Goal: Find specific page/section: Find specific page/section

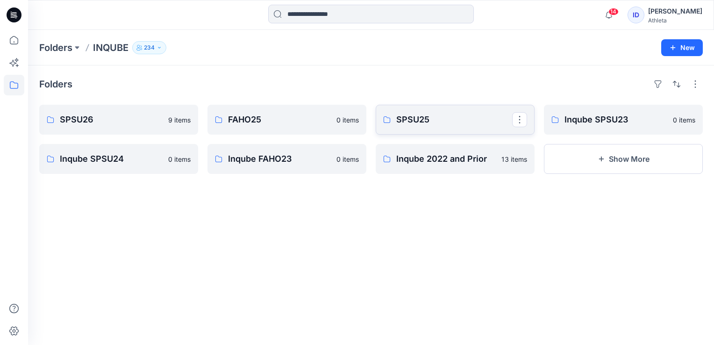
click at [357, 121] on p "SPSU25" at bounding box center [454, 119] width 116 height 13
click at [90, 114] on p "SPSU26" at bounding box center [118, 119] width 116 height 13
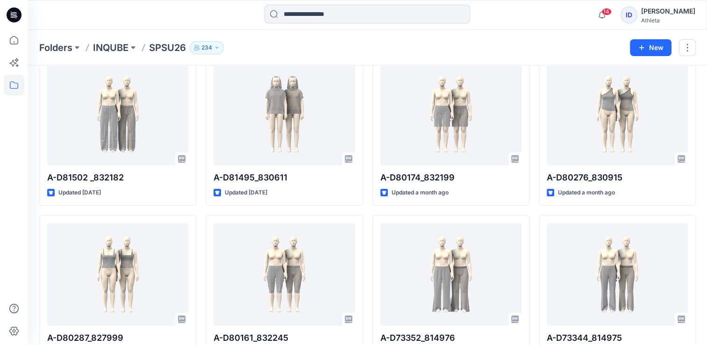
scroll to position [47, 0]
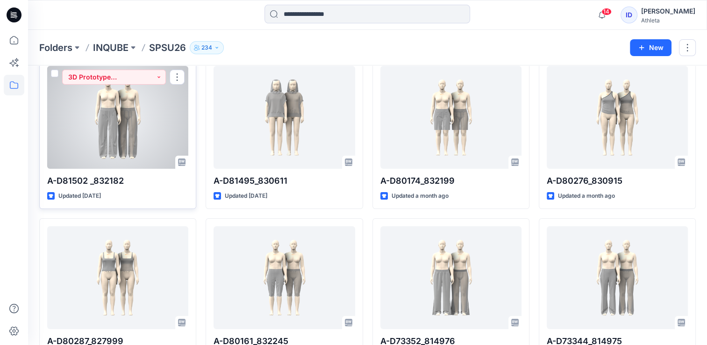
click at [110, 164] on div at bounding box center [117, 117] width 141 height 103
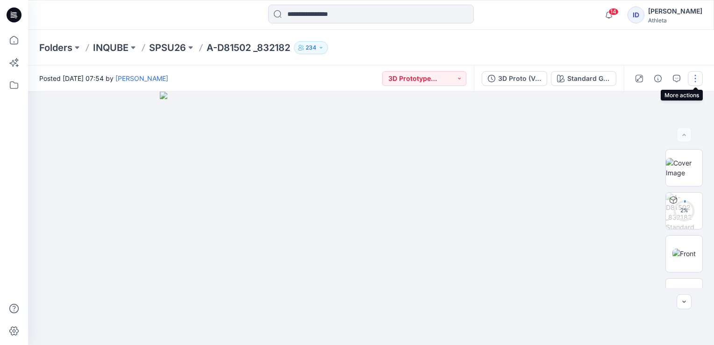
click at [357, 82] on button "button" at bounding box center [695, 78] width 15 height 15
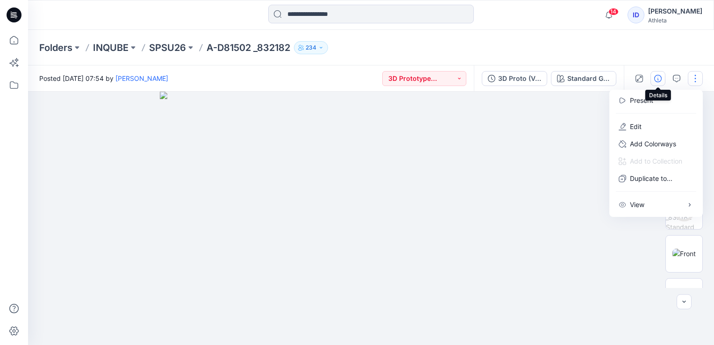
click at [357, 76] on icon "button" at bounding box center [657, 78] width 7 height 7
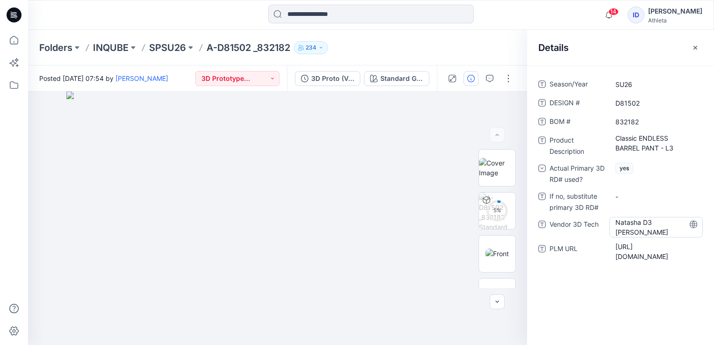
click at [357, 224] on Tech "Natasha D3 [PERSON_NAME]" at bounding box center [655, 227] width 81 height 20
drag, startPoint x: 650, startPoint y: 225, endPoint x: 646, endPoint y: 228, distance: 5.1
click at [357, 228] on textarea "**********" at bounding box center [655, 224] width 93 height 15
type textarea "**********"
click at [357, 192] on RD\ "-" at bounding box center [655, 197] width 81 height 10
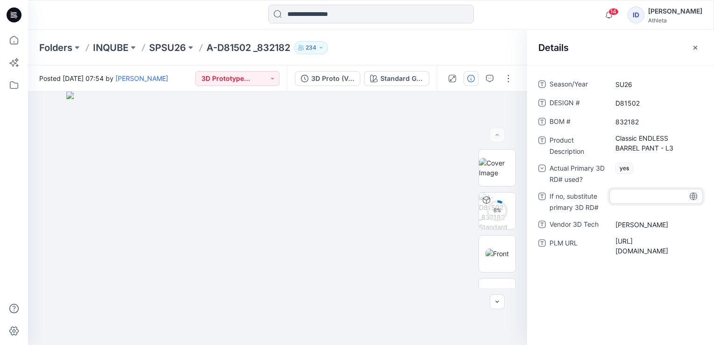
click at [357, 301] on div "Season/Year SU26 DESIGN # D81502 BOM # 832182 Product Description Classic ENDLE…" at bounding box center [620, 204] width 187 height 279
click at [357, 300] on icon "button" at bounding box center [496, 301] width 7 height 7
click at [357, 299] on icon "button" at bounding box center [496, 301] width 7 height 7
click at [357, 50] on icon "button" at bounding box center [695, 47] width 7 height 7
